Goal: Task Accomplishment & Management: Manage account settings

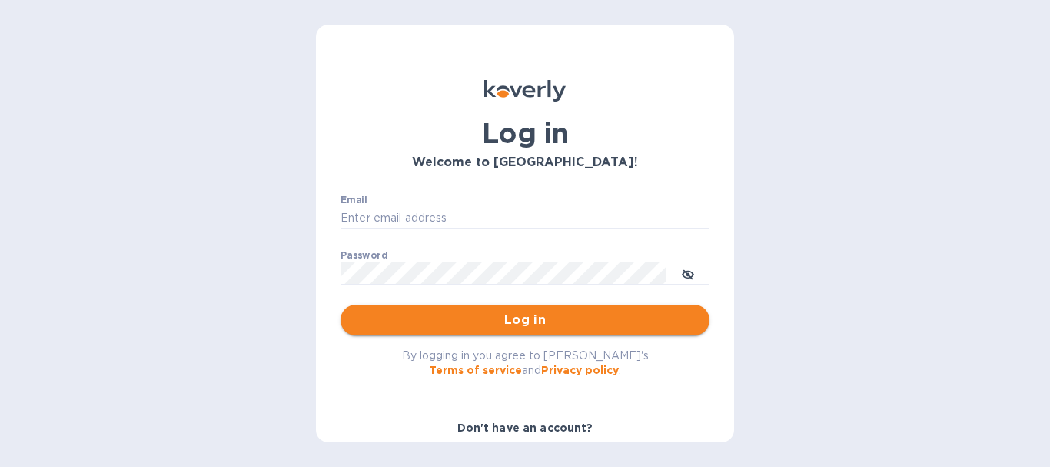
type input "[EMAIL_ADDRESS][DOMAIN_NAME]"
click at [532, 324] on span "Log in" at bounding box center [525, 320] width 344 height 18
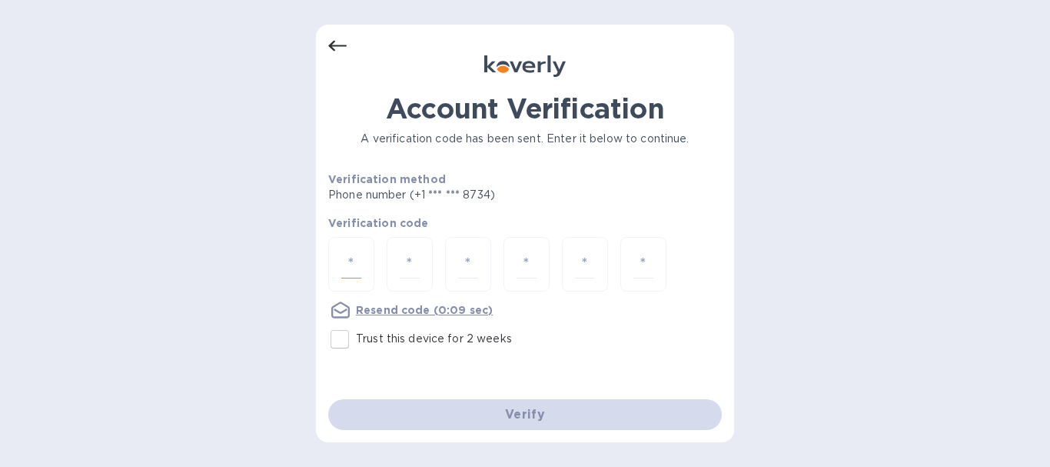
click at [353, 259] on input "number" at bounding box center [351, 264] width 20 height 28
type input "3"
type input "2"
type input "9"
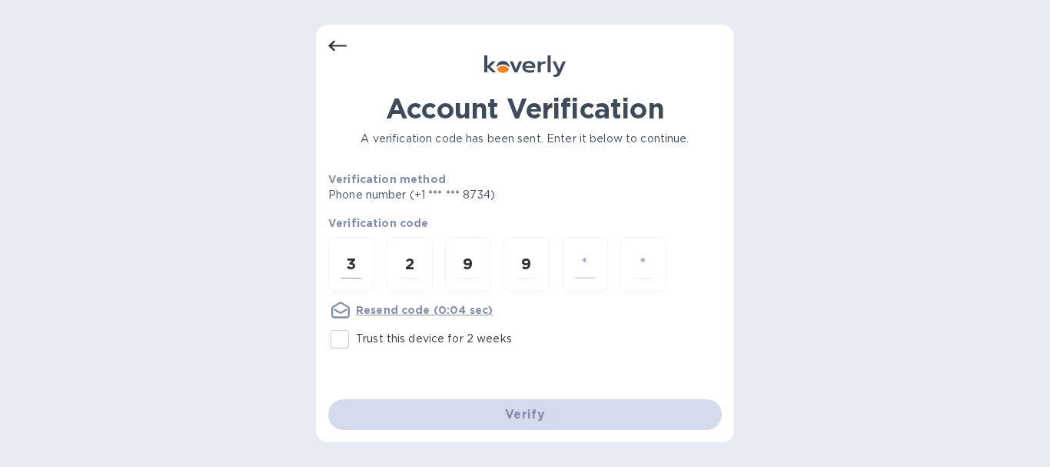
type input "9"
type input "2"
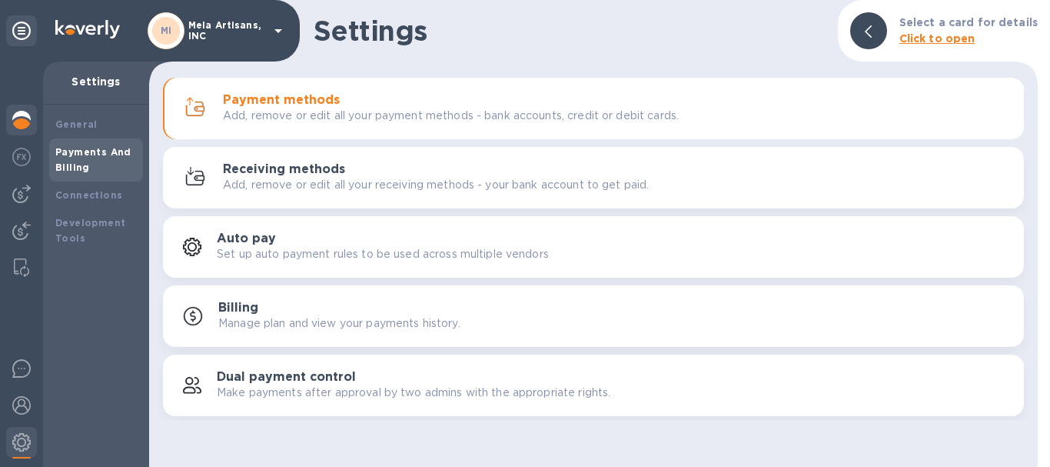
click at [15, 112] on img at bounding box center [21, 120] width 18 height 18
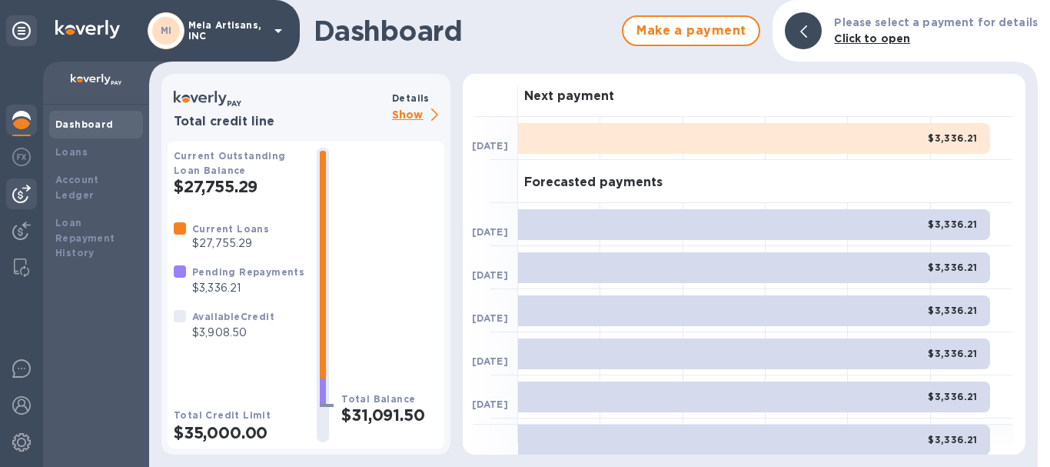
click at [19, 188] on img at bounding box center [21, 193] width 18 height 18
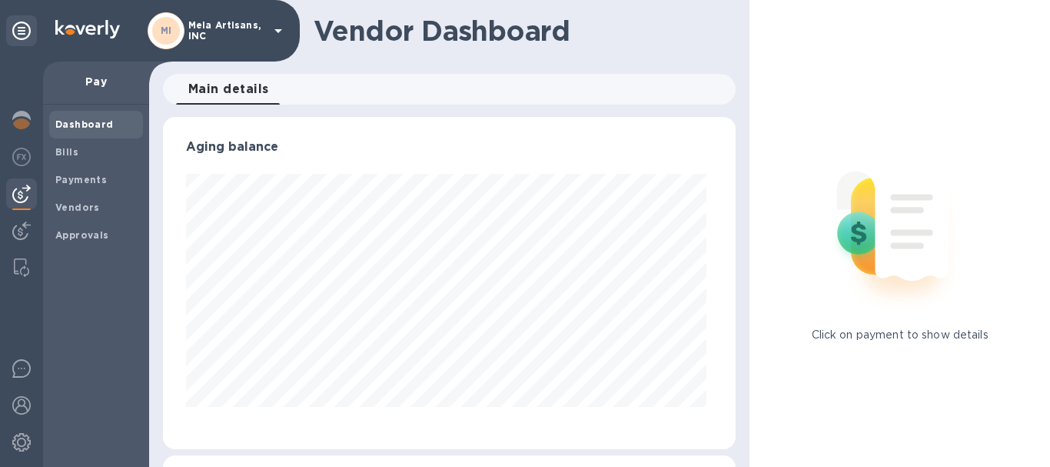
scroll to position [332, 567]
click at [83, 206] on b "Vendors" at bounding box center [77, 207] width 45 height 12
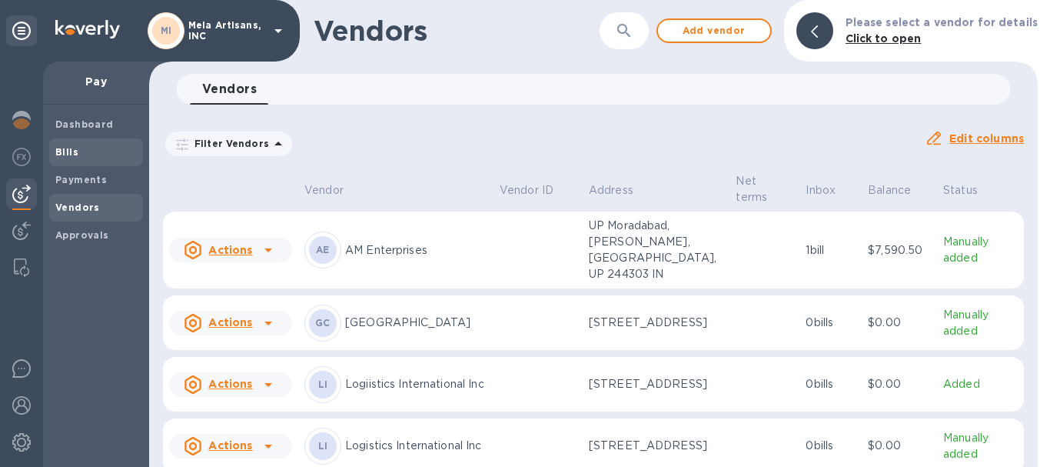
click at [72, 144] on span "Bills" at bounding box center [66, 151] width 23 height 15
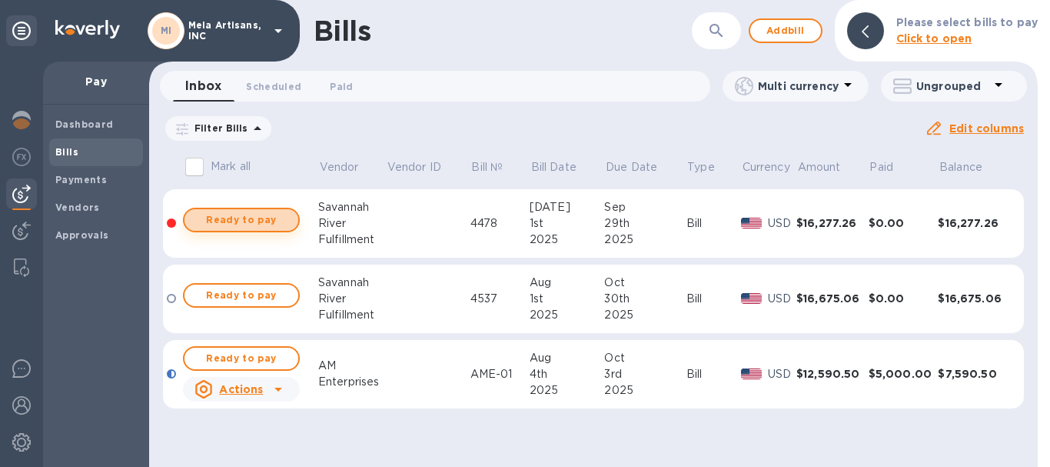
click at [231, 221] on span "Ready to pay" at bounding box center [241, 220] width 89 height 18
click at [69, 180] on b "Payments" at bounding box center [80, 180] width 51 height 12
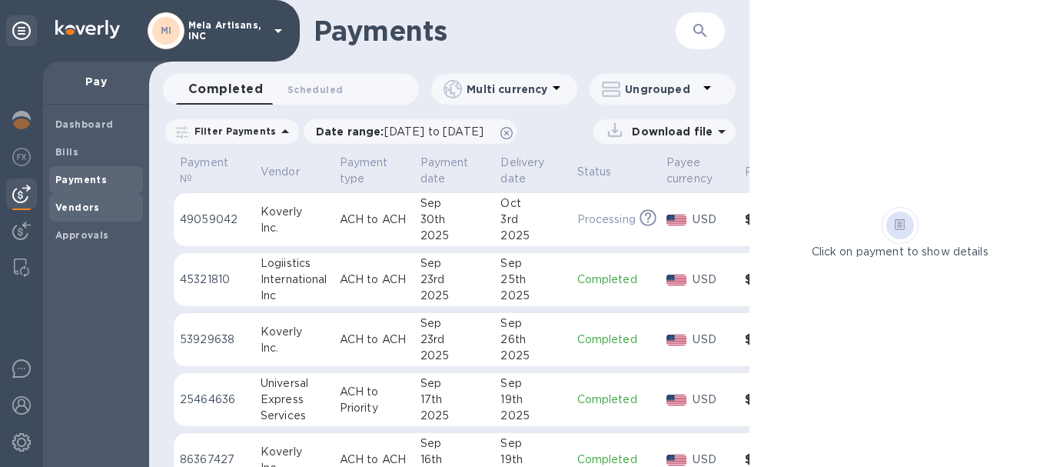
click at [64, 202] on b "Vendors" at bounding box center [77, 207] width 45 height 12
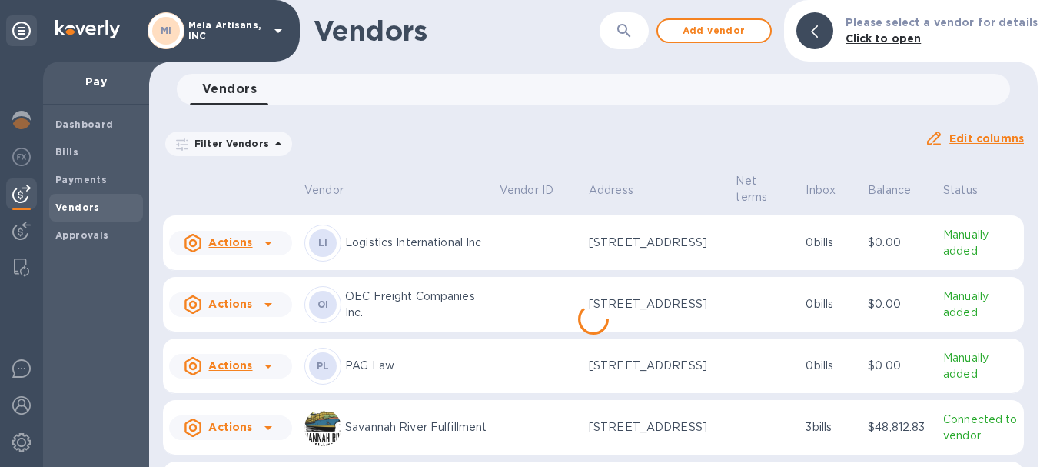
scroll to position [486, 0]
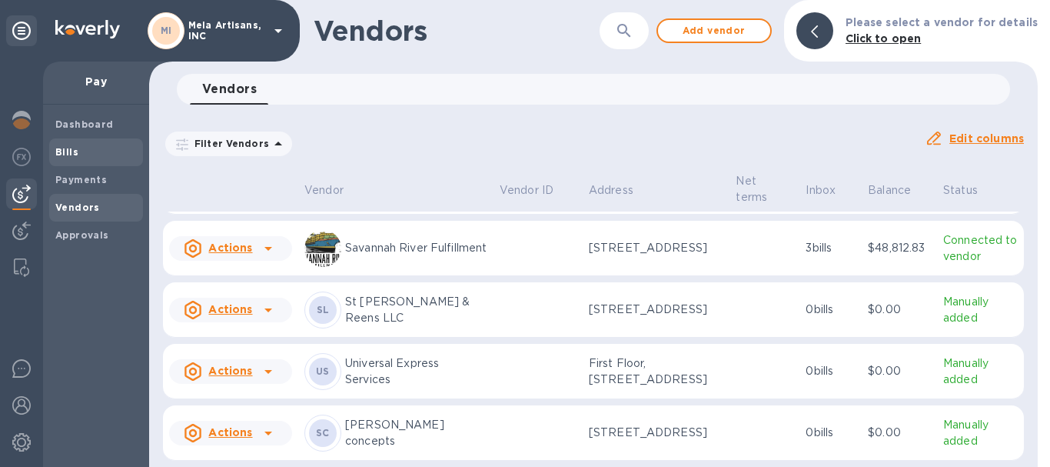
click at [68, 151] on b "Bills" at bounding box center [66, 152] width 23 height 12
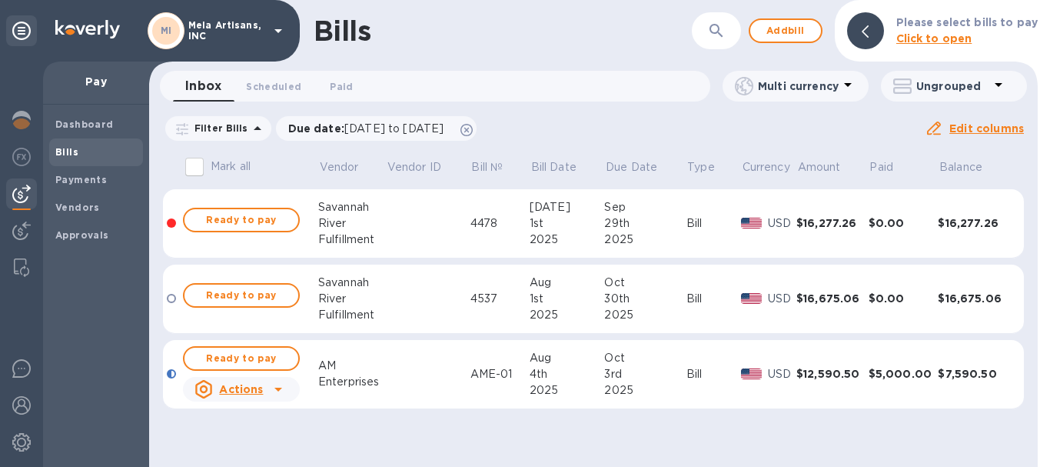
click at [971, 218] on div "$16,277.26" at bounding box center [974, 222] width 72 height 15
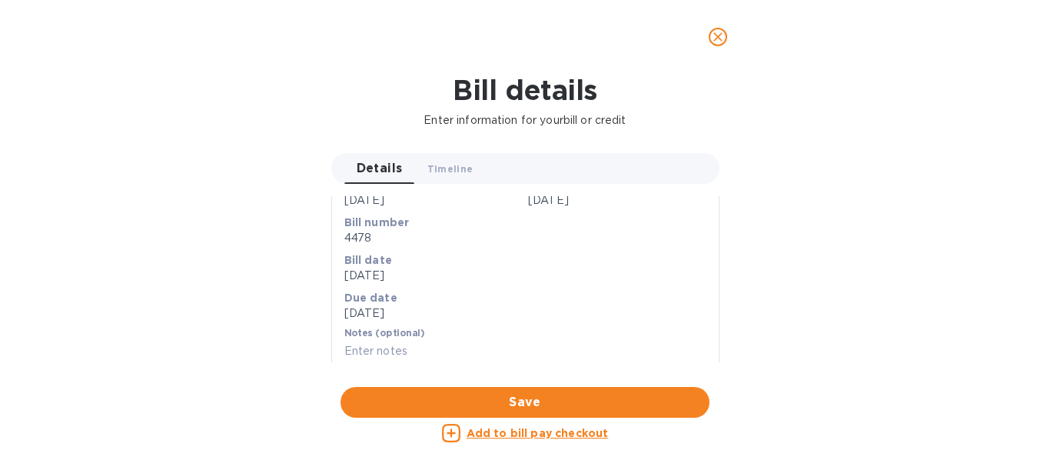
scroll to position [253, 0]
click at [519, 429] on u "Add to bill pay checkout" at bounding box center [538, 433] width 142 height 12
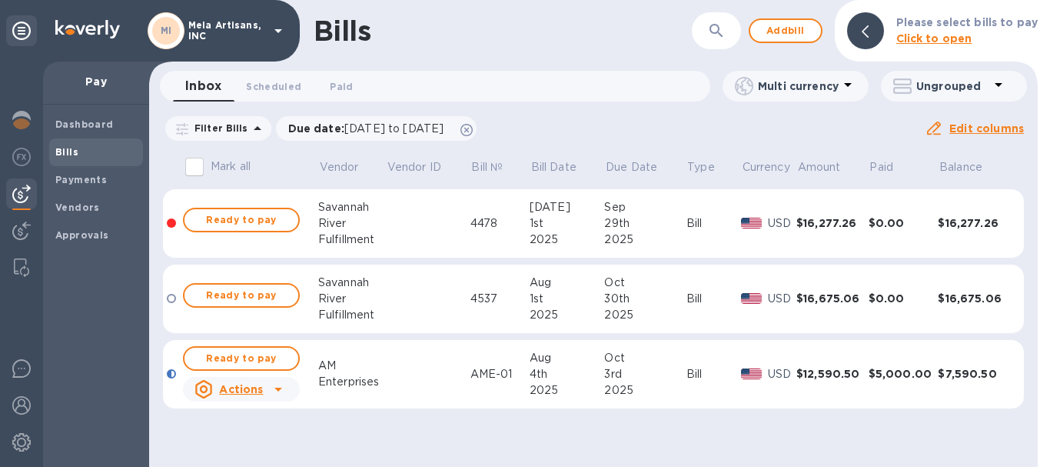
click at [864, 24] on div at bounding box center [865, 30] width 37 height 37
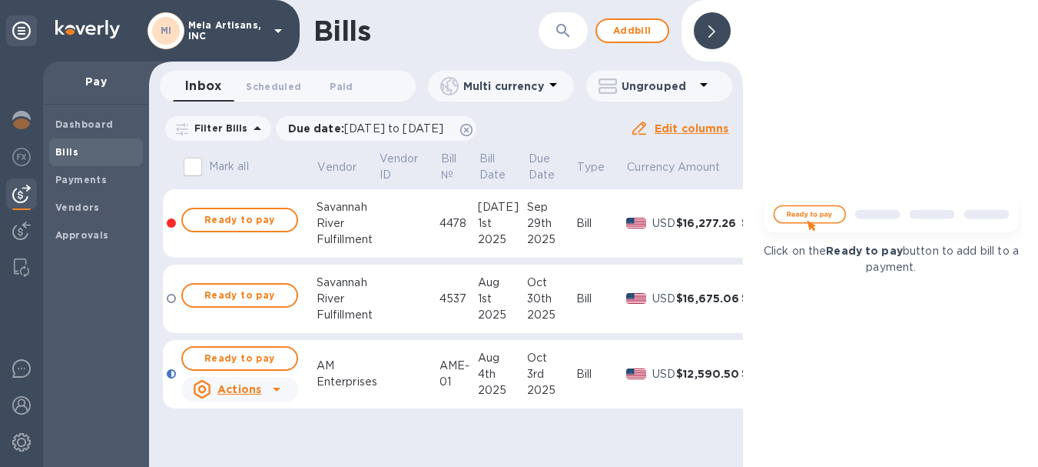
click at [718, 31] on div at bounding box center [712, 30] width 37 height 37
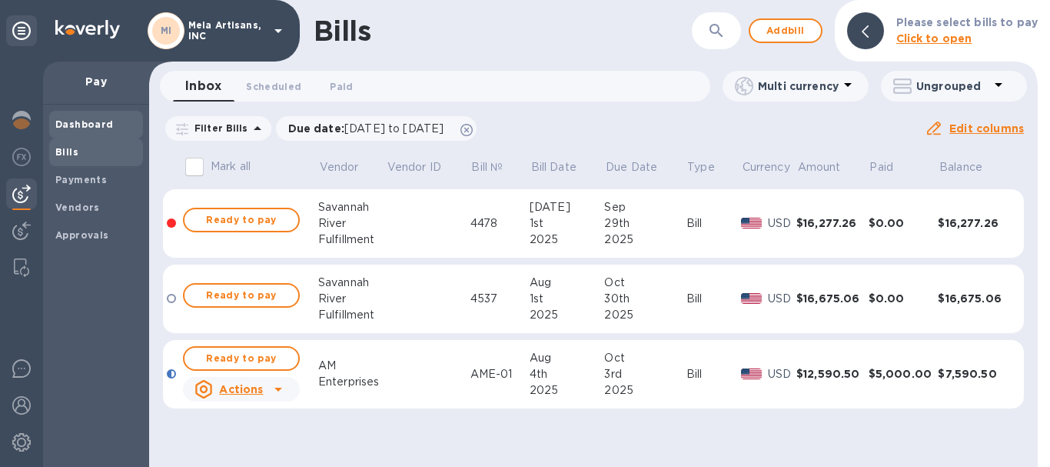
click at [72, 123] on b "Dashboard" at bounding box center [84, 124] width 58 height 12
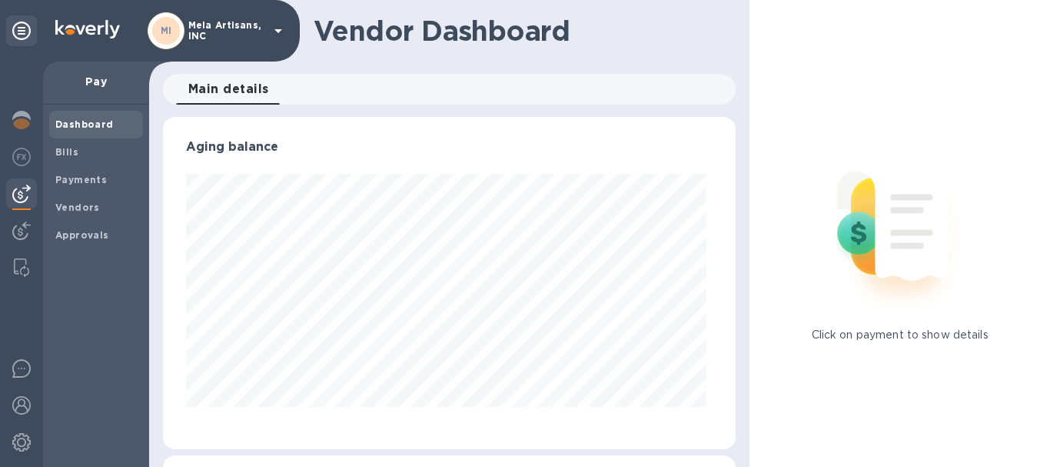
scroll to position [332, 567]
click at [24, 120] on img at bounding box center [21, 120] width 18 height 18
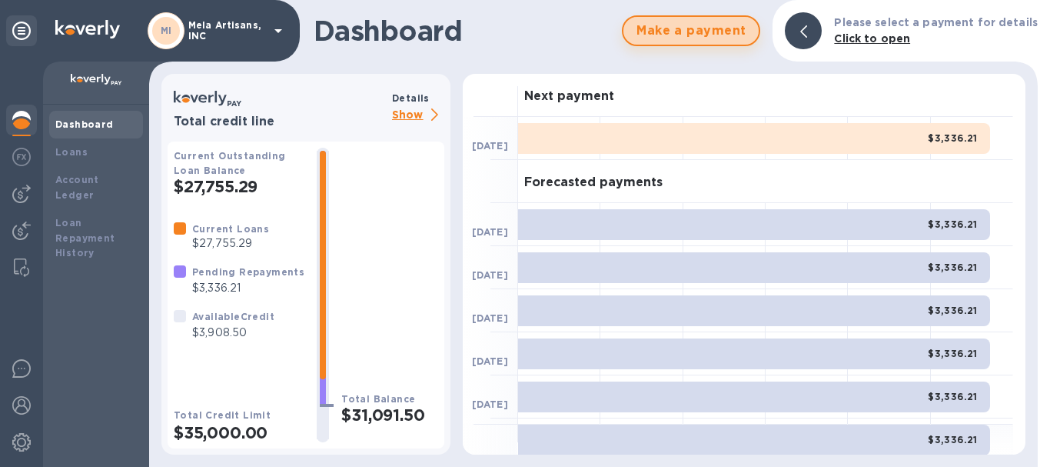
click at [711, 35] on span "Make a payment" at bounding box center [691, 31] width 111 height 18
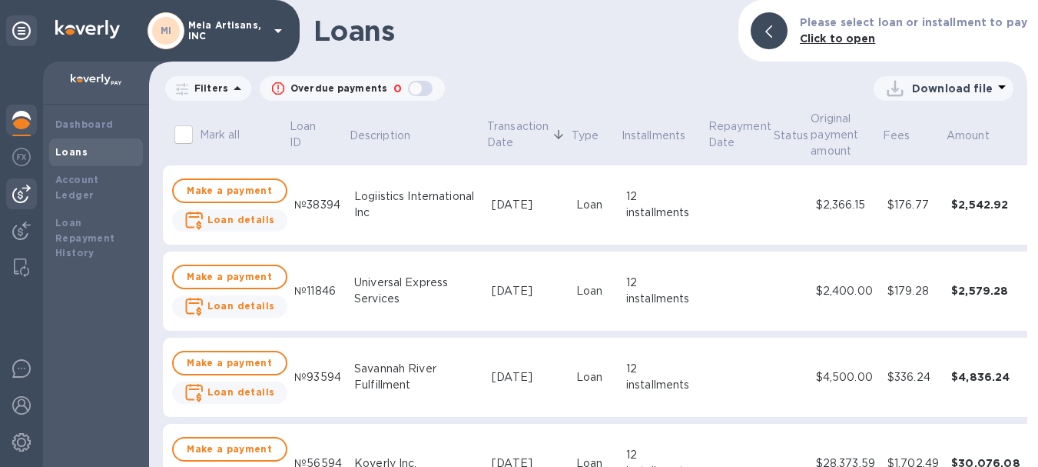
click at [22, 191] on img at bounding box center [21, 193] width 18 height 18
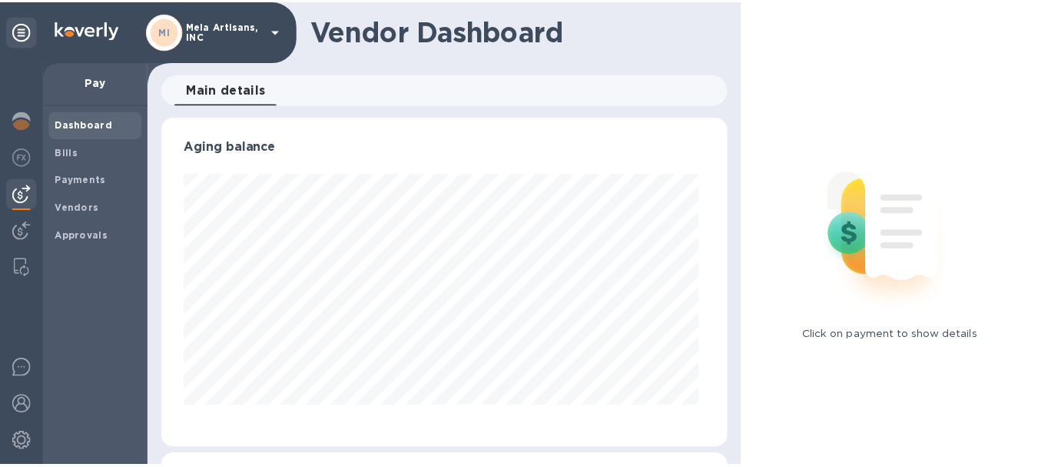
scroll to position [332, 567]
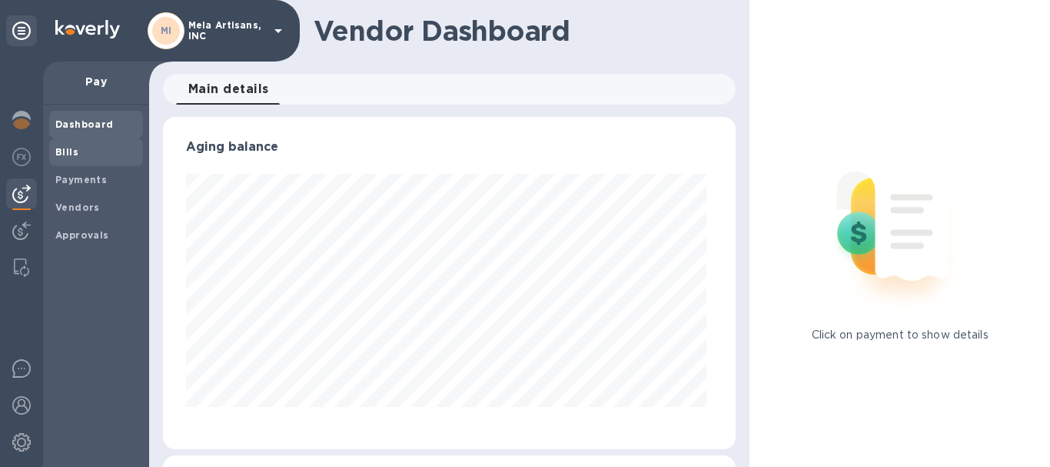
click at [71, 154] on b "Bills" at bounding box center [66, 152] width 23 height 12
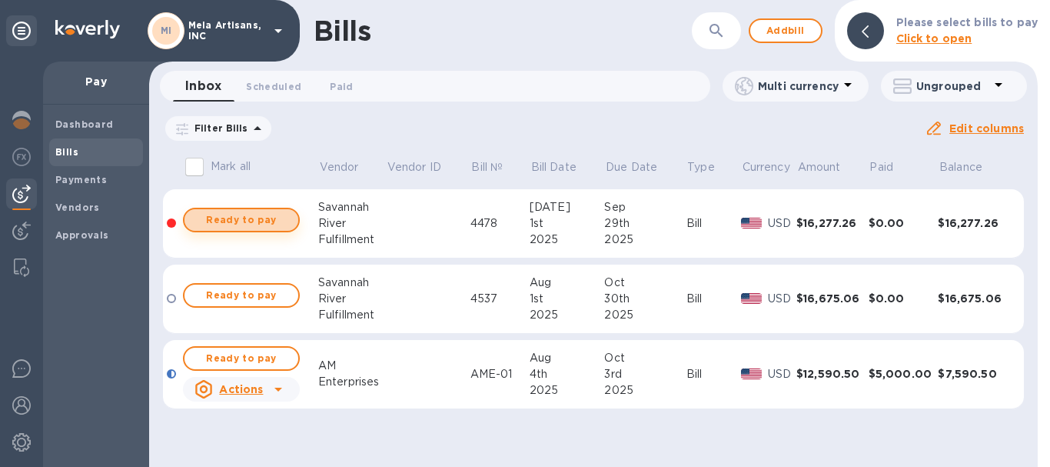
click at [249, 222] on span "Ready to pay" at bounding box center [241, 220] width 89 height 18
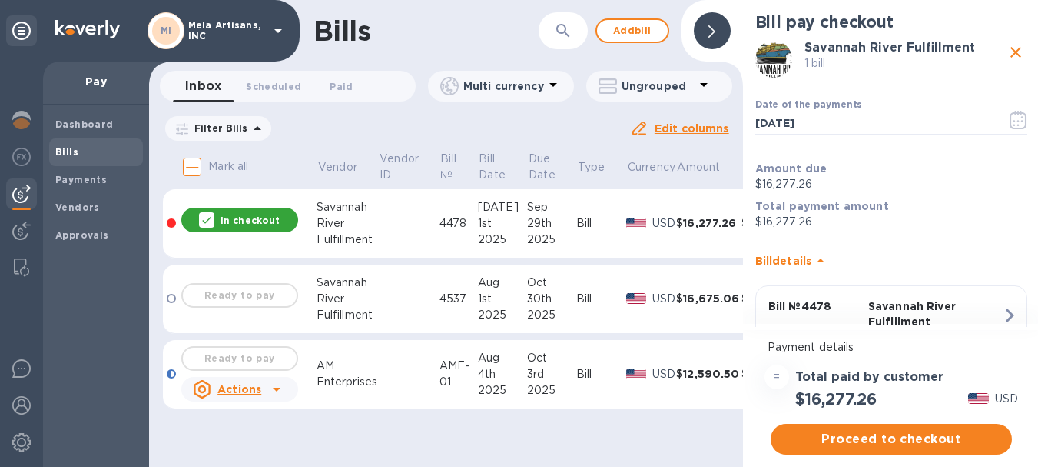
click at [810, 181] on p "$16,277.26" at bounding box center [892, 184] width 272 height 16
click at [819, 220] on p "$16,277.26" at bounding box center [892, 222] width 272 height 16
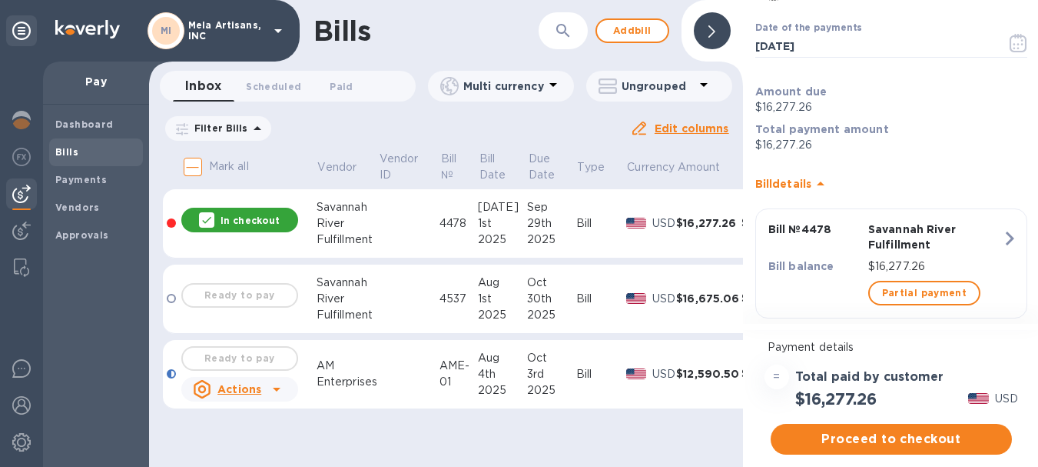
scroll to position [101, 0]
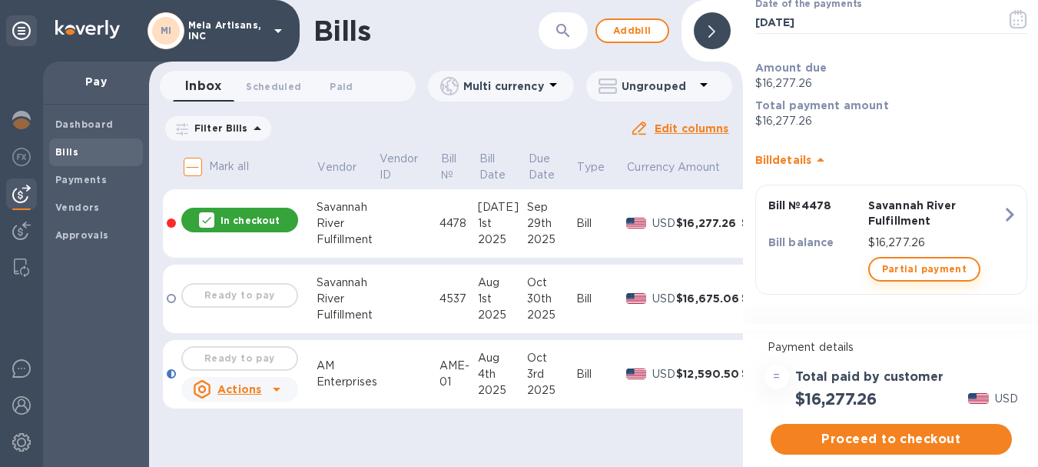
click at [908, 267] on span "Partial payment" at bounding box center [924, 269] width 85 height 18
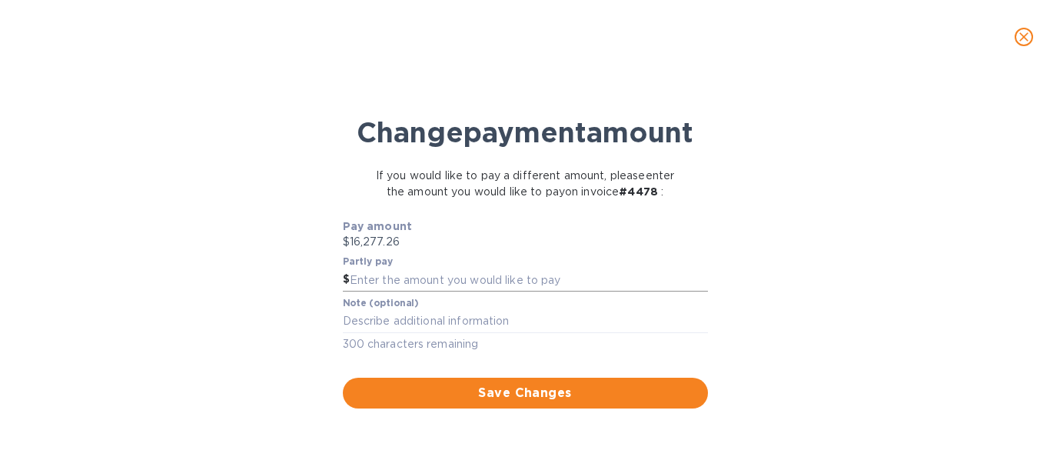
click at [402, 291] on input "text" at bounding box center [529, 279] width 358 height 23
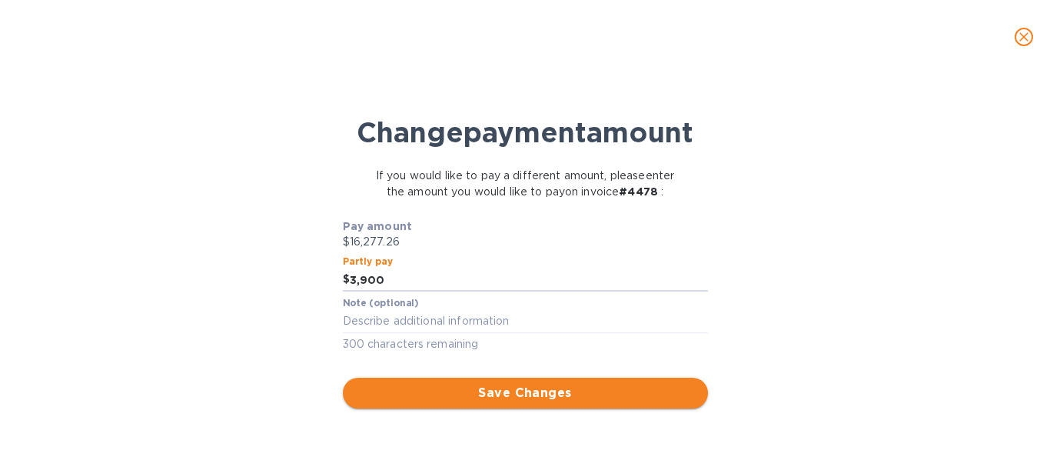
type input "3,900"
click at [553, 402] on span "Save Changes" at bounding box center [525, 393] width 340 height 18
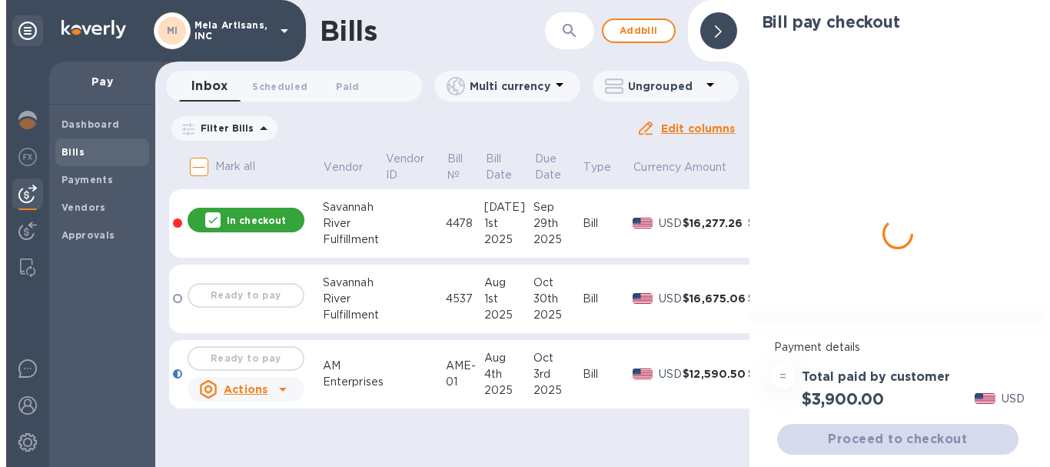
scroll to position [0, 0]
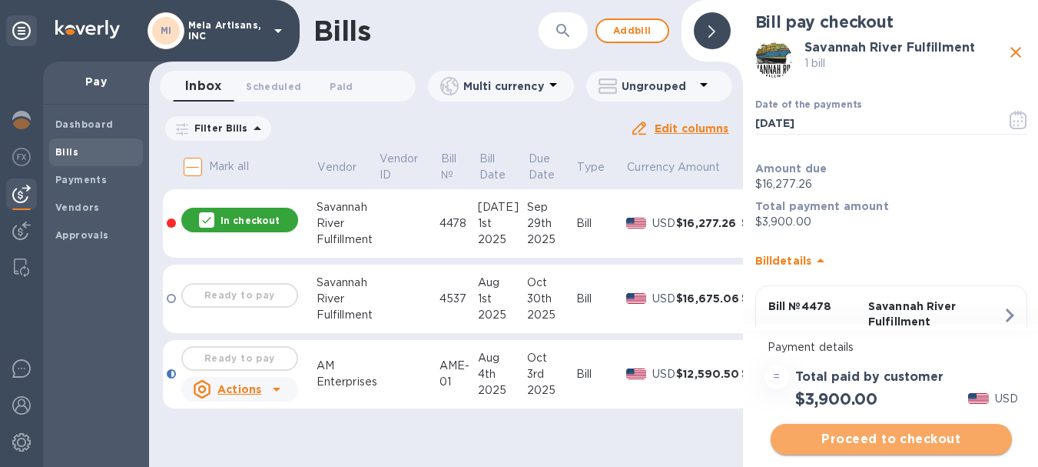
click at [899, 434] on span "Proceed to checkout" at bounding box center [891, 439] width 217 height 18
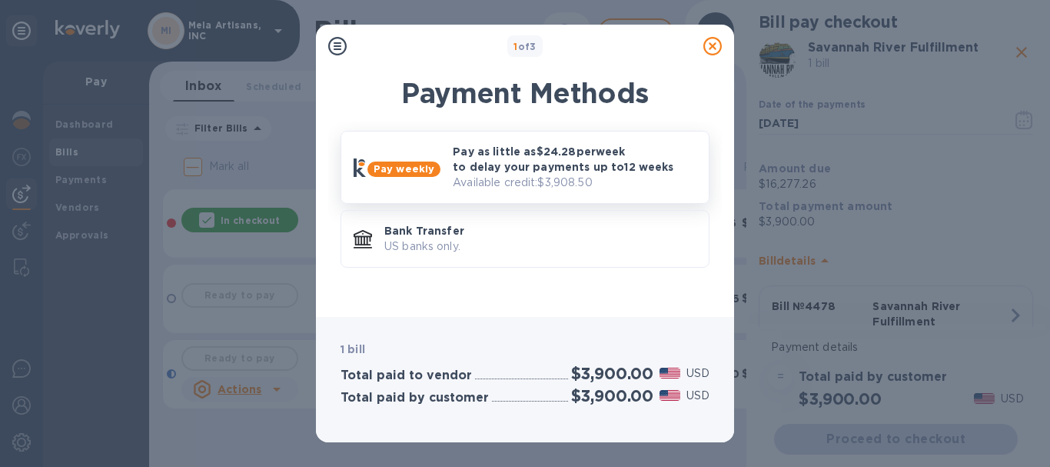
click at [513, 163] on p "Pay as little as $24.28 per week to delay your payments up to 12 weeks" at bounding box center [575, 159] width 244 height 31
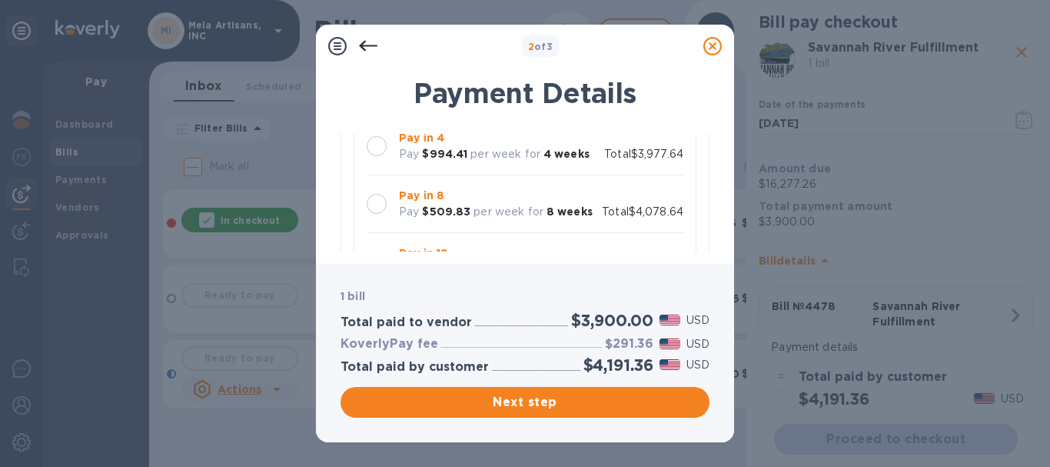
scroll to position [231, 0]
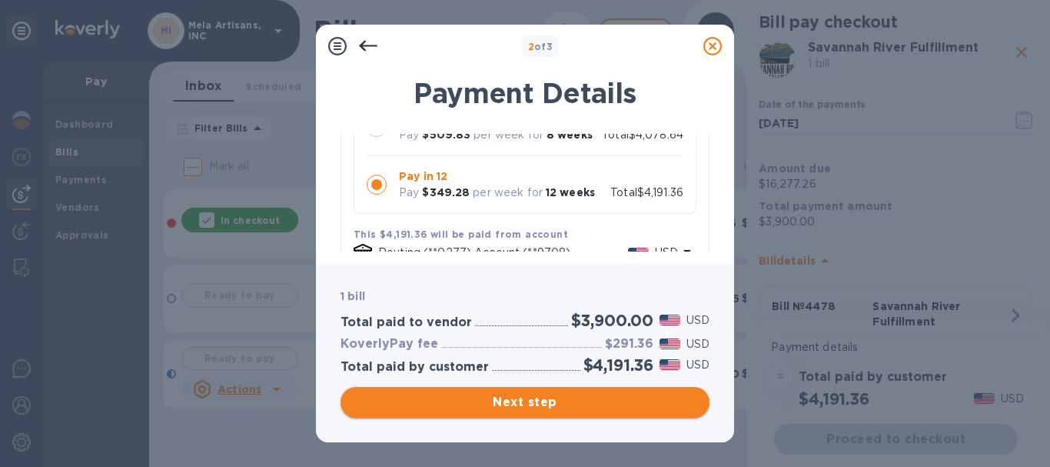
click at [551, 404] on span "Next step" at bounding box center [525, 402] width 344 height 18
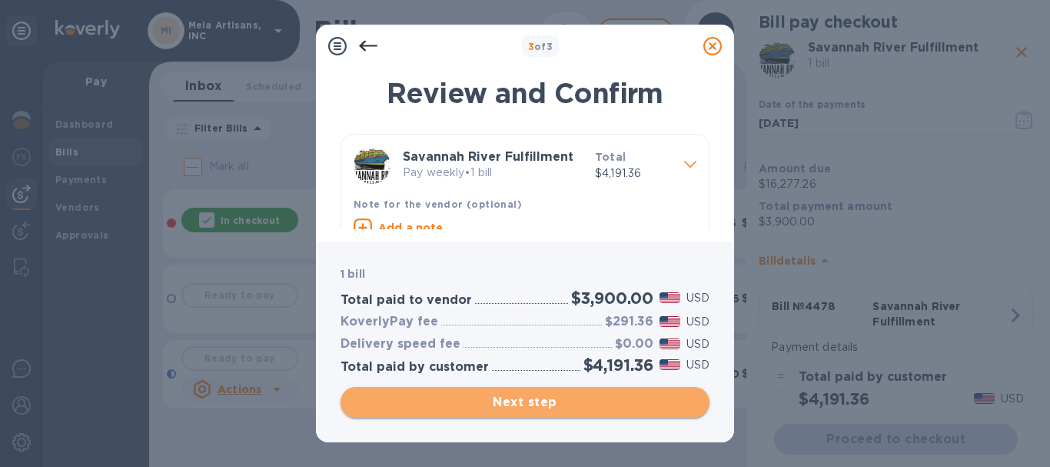
click at [560, 397] on span "Next step" at bounding box center [525, 402] width 344 height 18
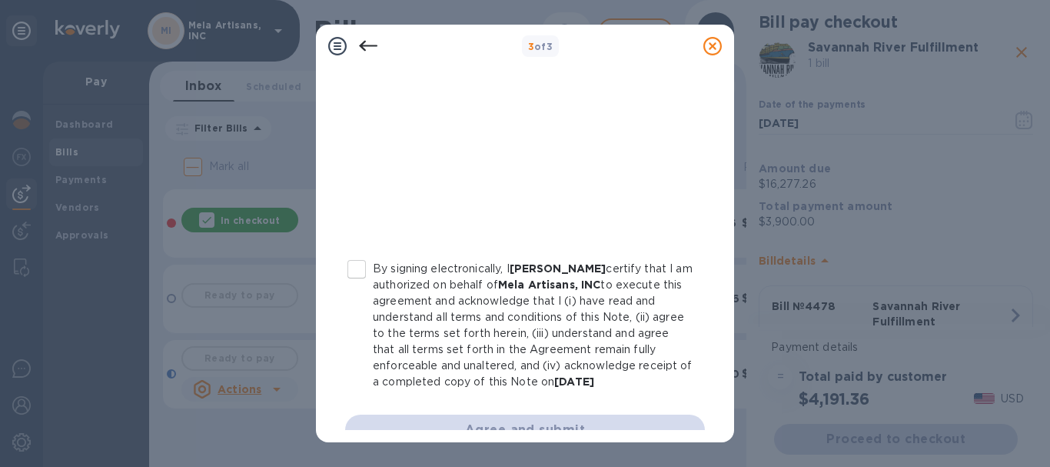
scroll to position [393, 0]
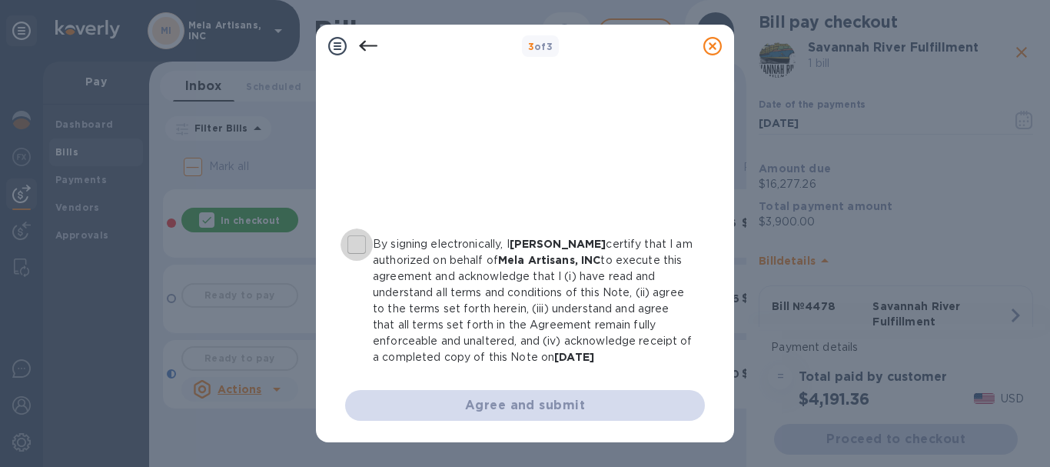
click at [358, 239] on input "By signing electronically, I [PERSON_NAME] certify that I am authorized on beha…" at bounding box center [356, 244] width 32 height 32
checkbox input "true"
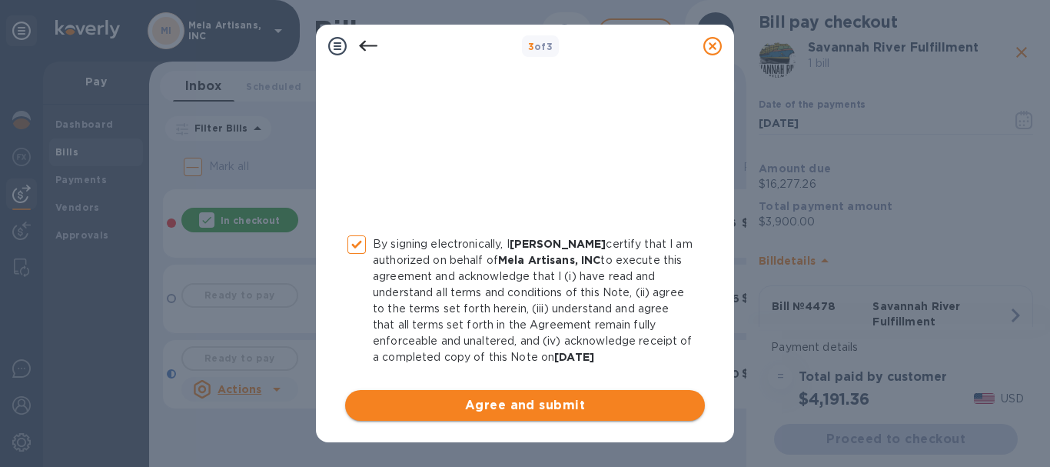
click at [547, 404] on span "Agree and submit" at bounding box center [524, 405] width 335 height 18
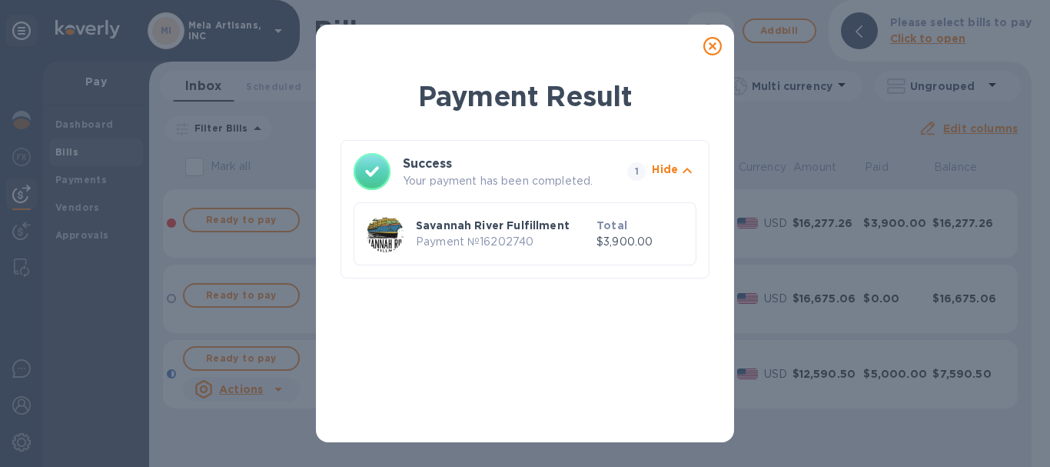
click at [712, 48] on icon at bounding box center [712, 46] width 18 height 18
